Goal: Information Seeking & Learning: Learn about a topic

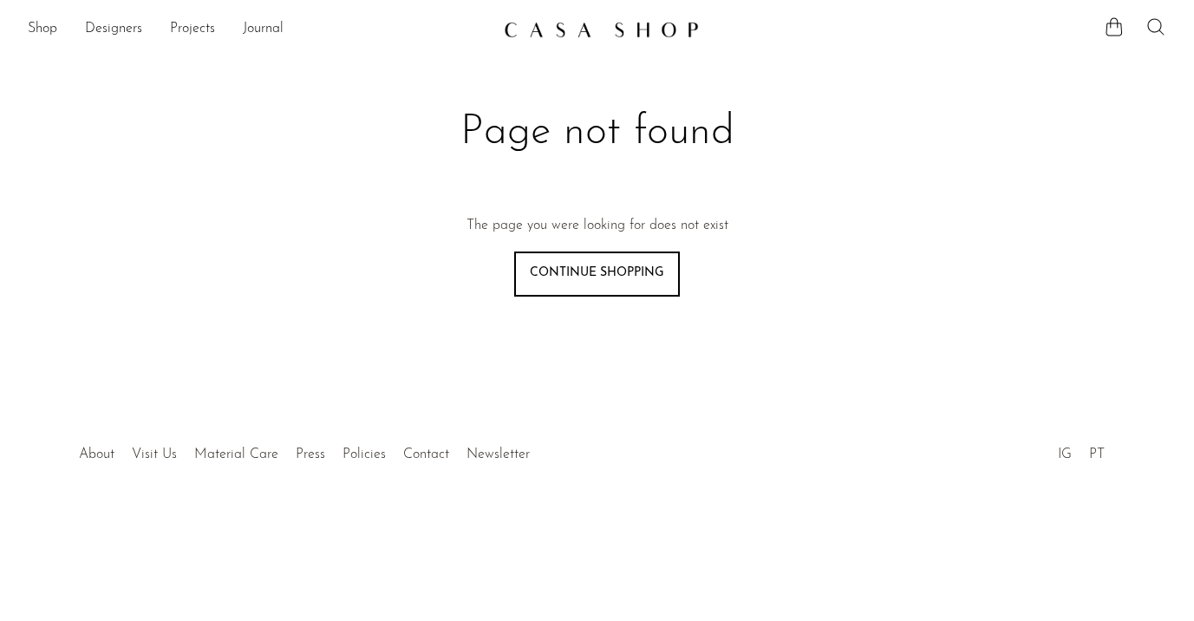
click at [1155, 19] on icon at bounding box center [1156, 26] width 21 height 21
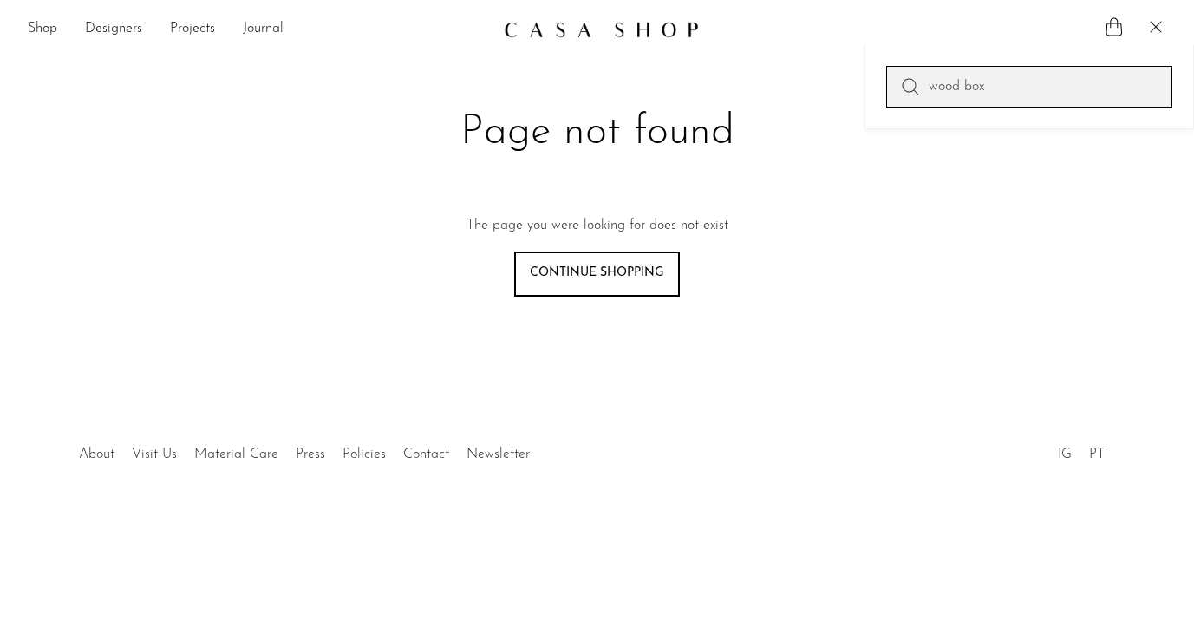
type input "wood box"
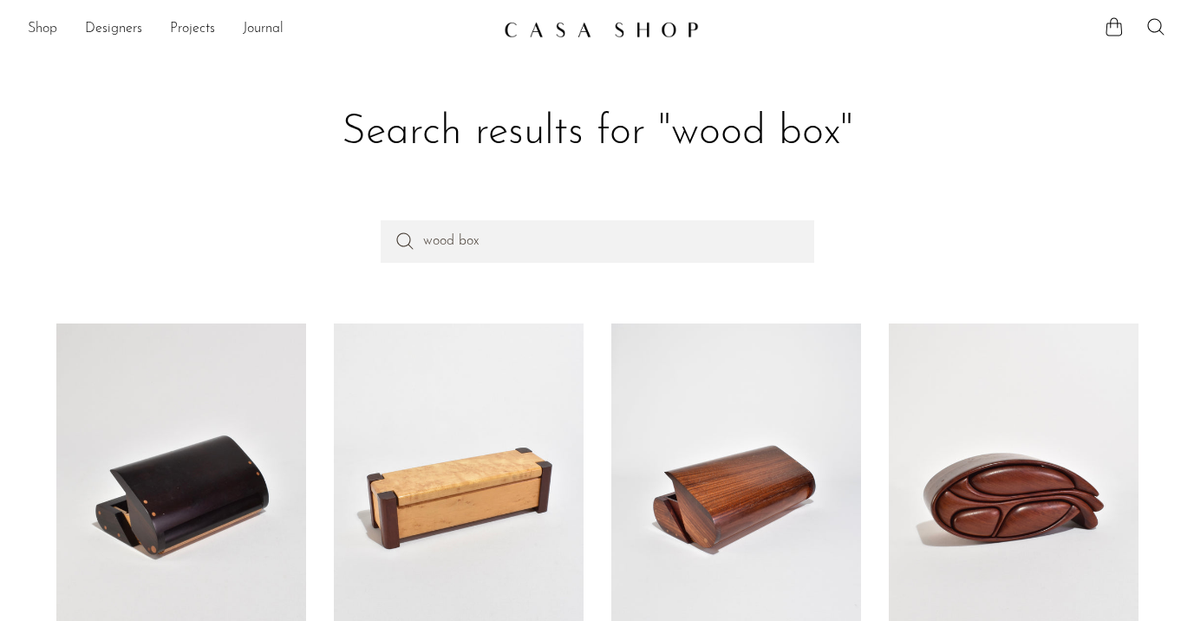
click at [52, 23] on link "Shop" at bounding box center [42, 29] width 29 height 23
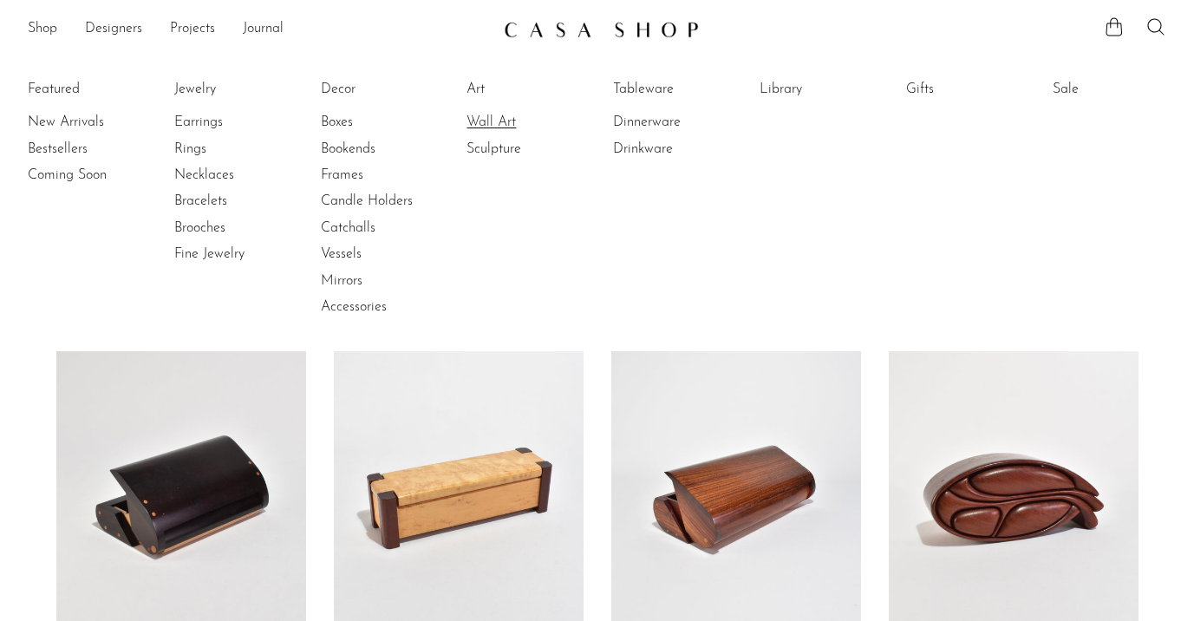
click at [505, 122] on link "Wall Art" at bounding box center [532, 122] width 130 height 19
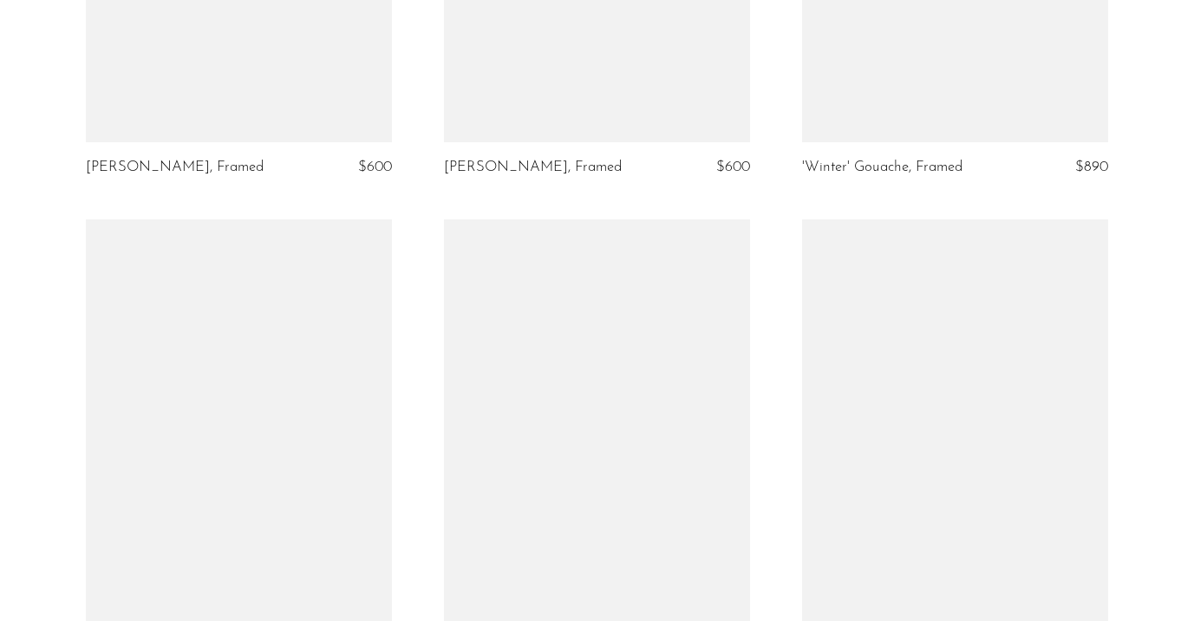
scroll to position [1610, 0]
